Goal: Information Seeking & Learning: Learn about a topic

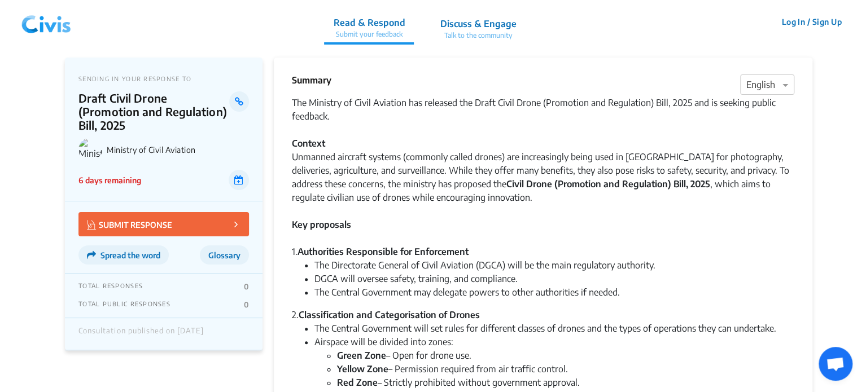
click at [42, 23] on img at bounding box center [46, 22] width 59 height 34
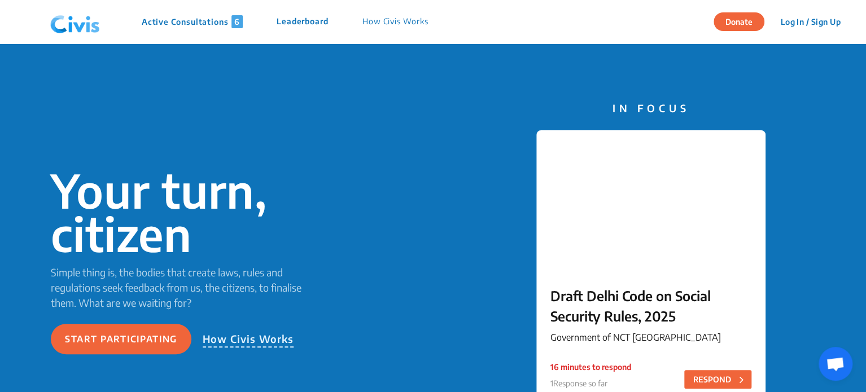
click at [204, 14] on div "Active Consultations 6 Leaderboard How Civis Works" at bounding box center [245, 22] width 399 height 34
click at [204, 20] on p "Active Consultations 6" at bounding box center [192, 21] width 101 height 13
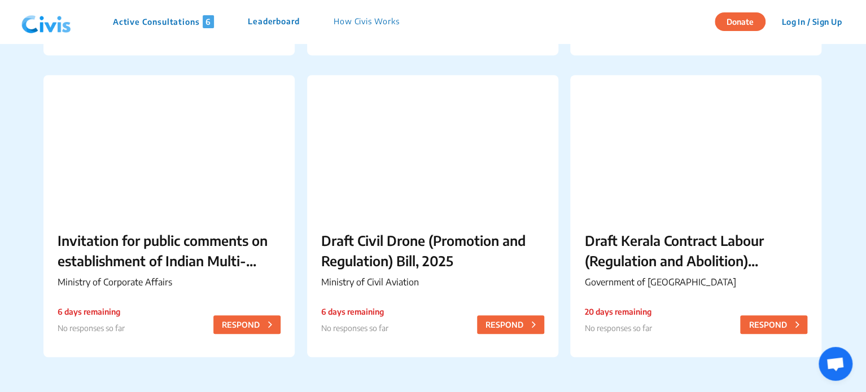
scroll to position [373, 0]
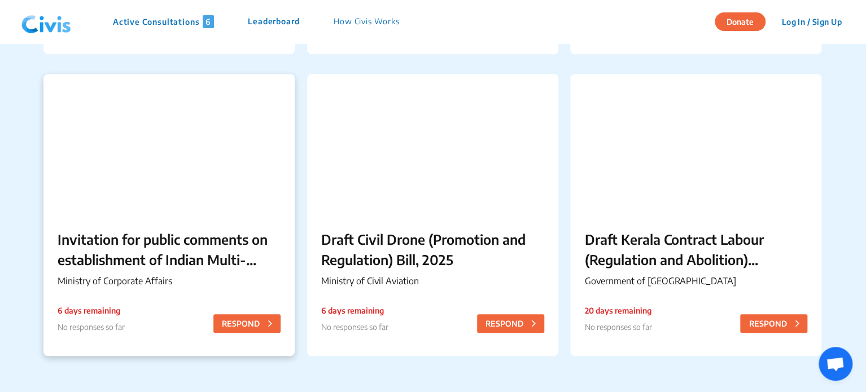
click at [216, 234] on p "Invitation for public comments on establishment of Indian Multi-Disciplinary Pa…" at bounding box center [169, 249] width 223 height 41
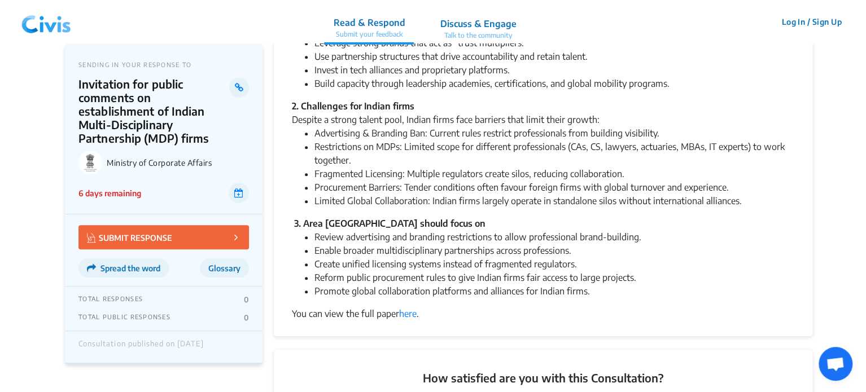
scroll to position [230, 0]
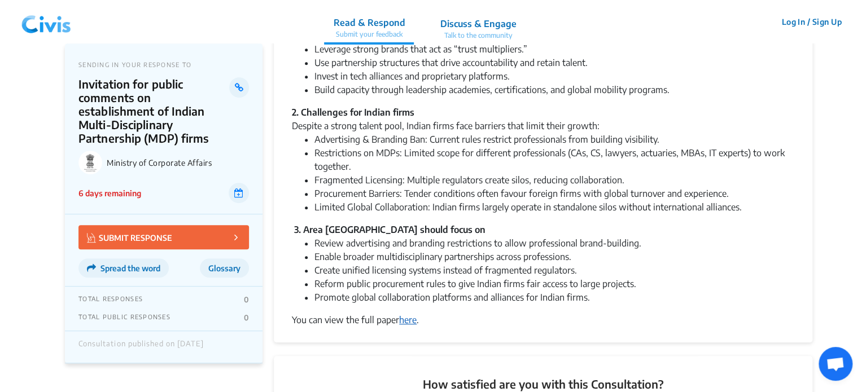
click at [416, 324] on link "here" at bounding box center [408, 320] width 18 height 11
